Goal: Use online tool/utility: Utilize a website feature to perform a specific function

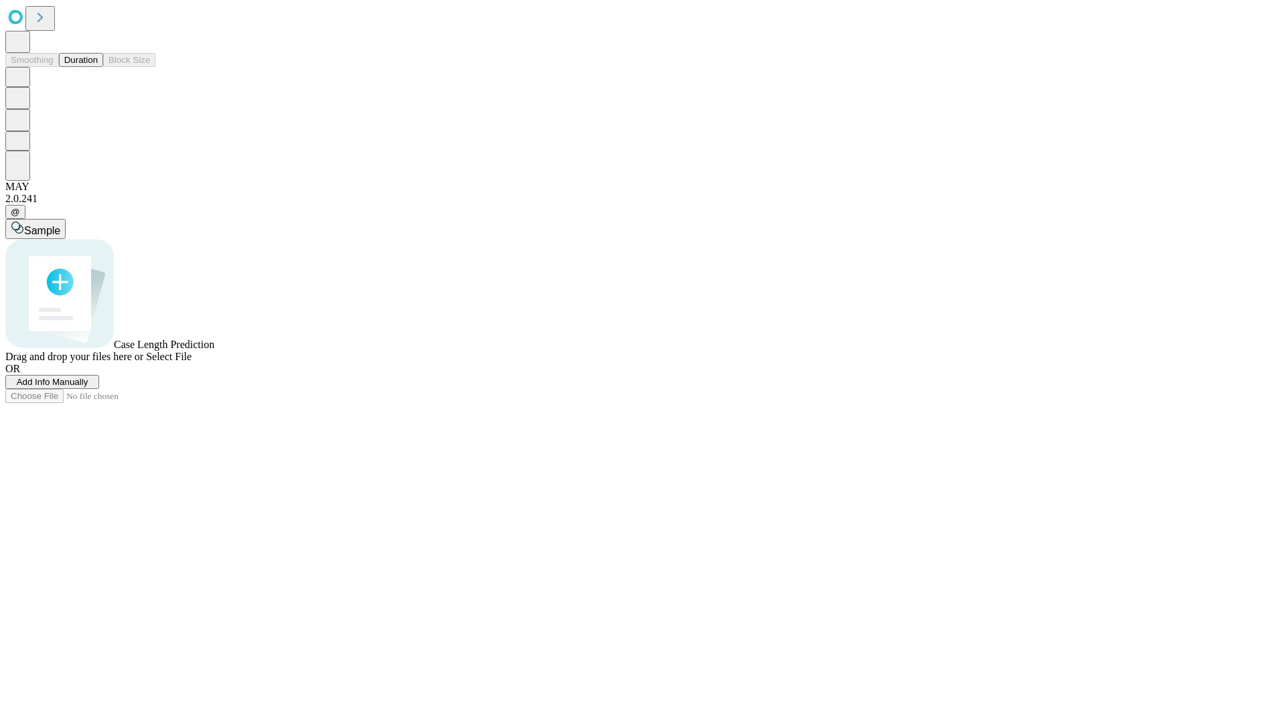
click at [88, 387] on span "Add Info Manually" at bounding box center [53, 382] width 72 height 10
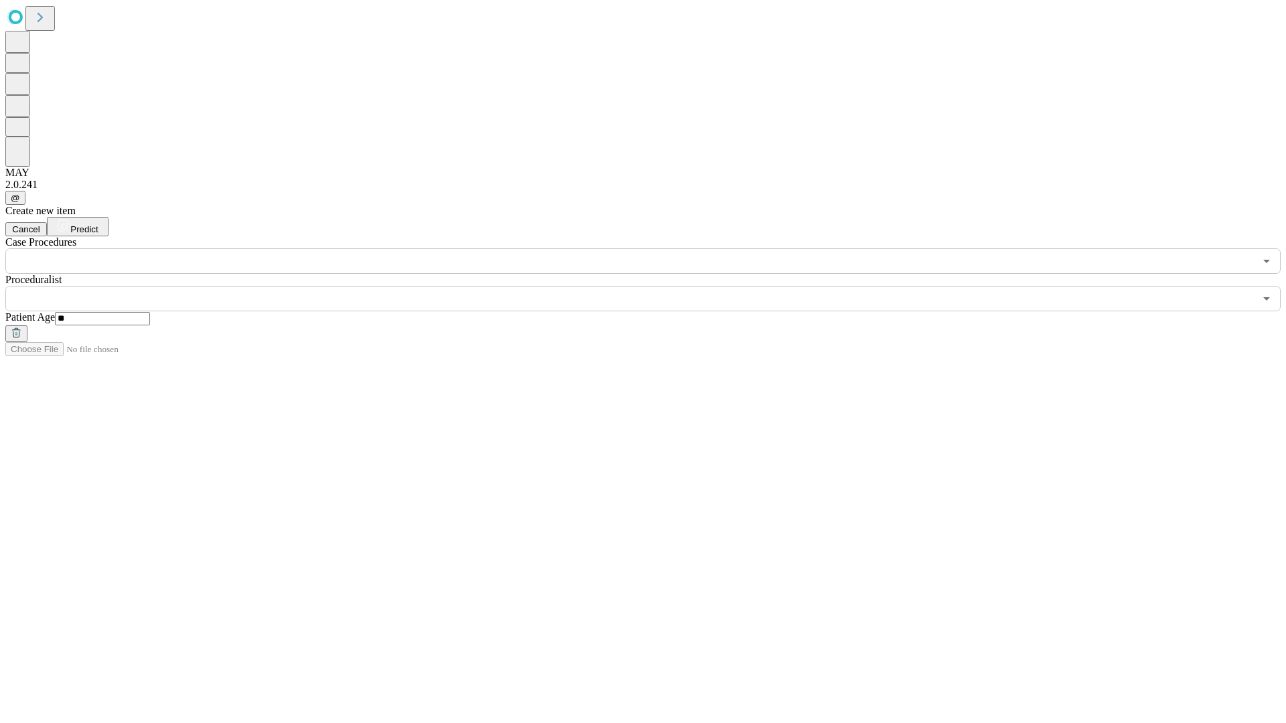
type input "**"
click at [652, 286] on input "text" at bounding box center [629, 298] width 1249 height 25
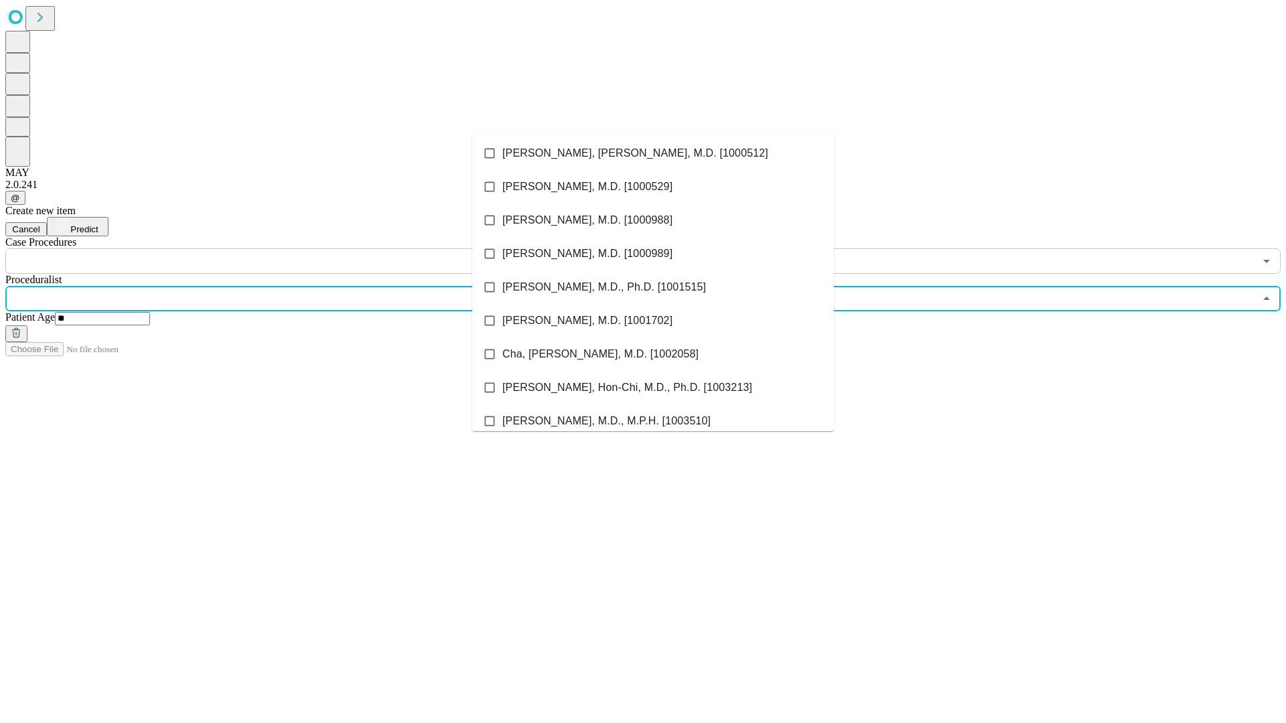
click at [653, 153] on li "[PERSON_NAME], [PERSON_NAME], M.D. [1000512]" at bounding box center [653, 153] width 362 height 33
click at [281, 249] on input "text" at bounding box center [629, 261] width 1249 height 25
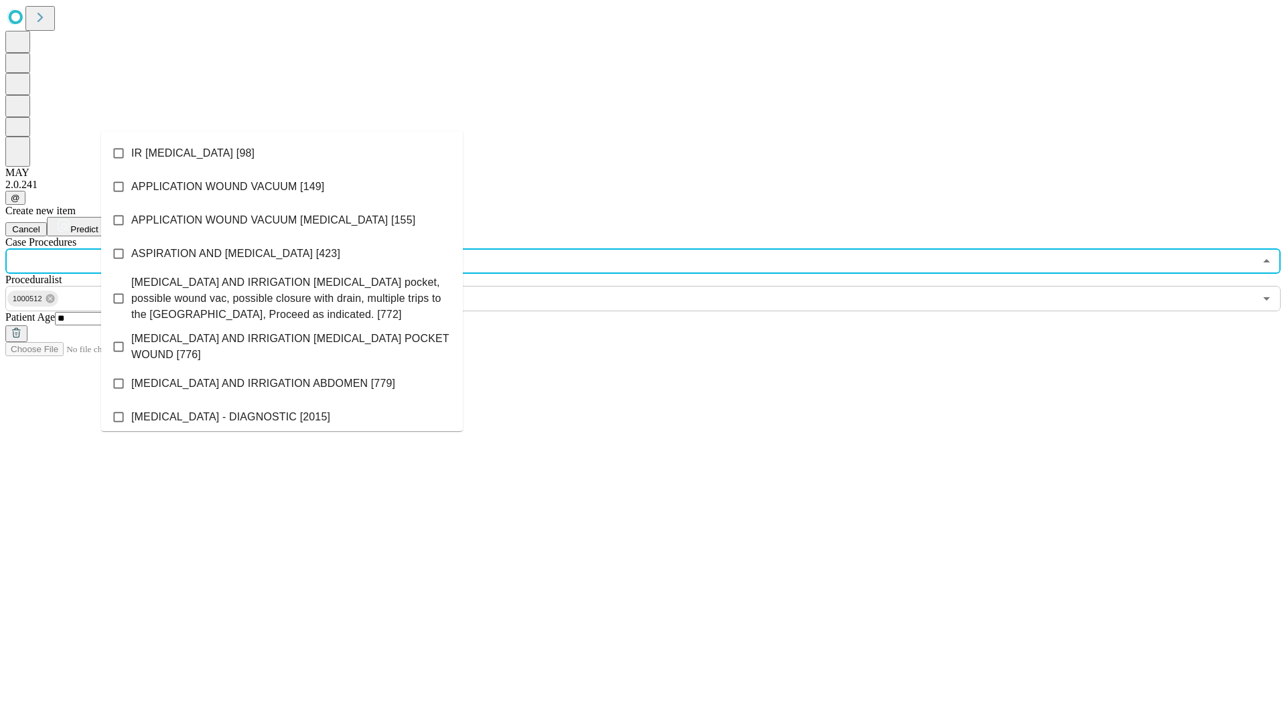
click at [282, 153] on li "IR [MEDICAL_DATA] [98]" at bounding box center [282, 153] width 362 height 33
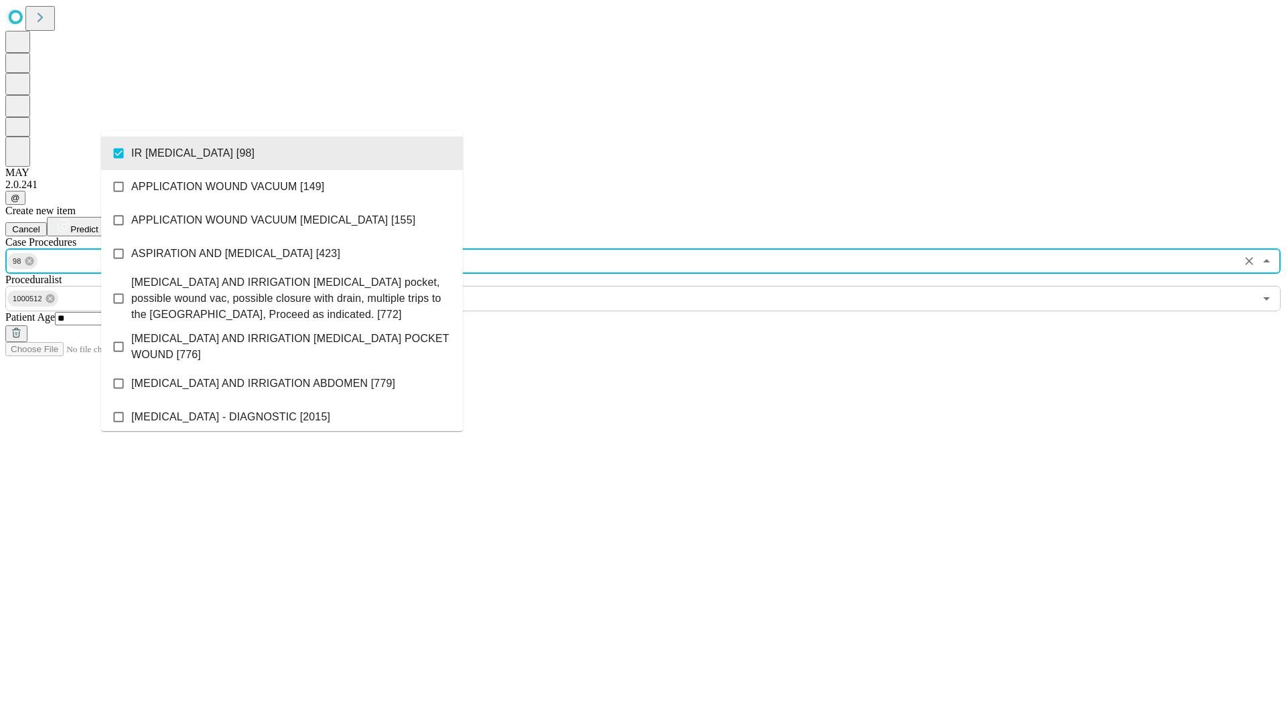
click at [98, 224] on span "Predict" at bounding box center [83, 229] width 27 height 10
